Goal: Task Accomplishment & Management: Manage account settings

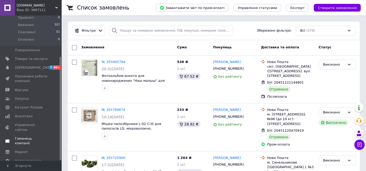
scroll to position [58, 0]
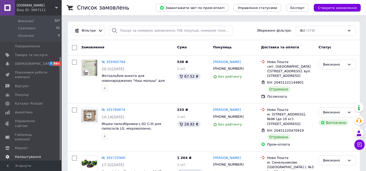
click at [26, 154] on span "Налаштування" at bounding box center [28, 156] width 26 height 5
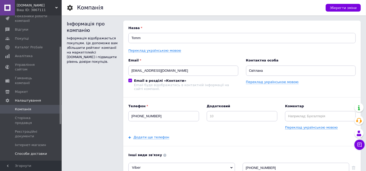
click at [33, 151] on span "Способи доставки" at bounding box center [31, 153] width 32 height 5
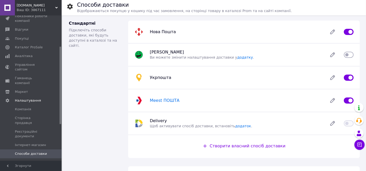
click at [163, 100] on span "Meest ПОШТА" at bounding box center [165, 100] width 30 height 5
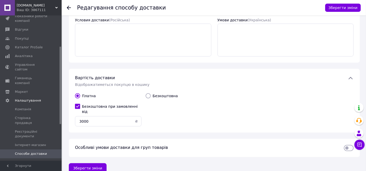
scroll to position [265, 0]
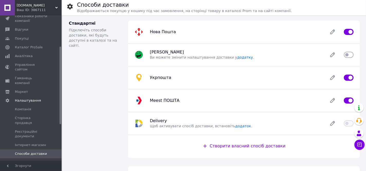
click at [344, 101] on input "checkbox" at bounding box center [348, 100] width 10 height 5
checkbox input "false"
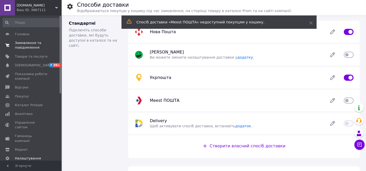
click at [26, 48] on span "Замовлення та повідомлення" at bounding box center [31, 45] width 33 height 9
